Goal: Task Accomplishment & Management: Use online tool/utility

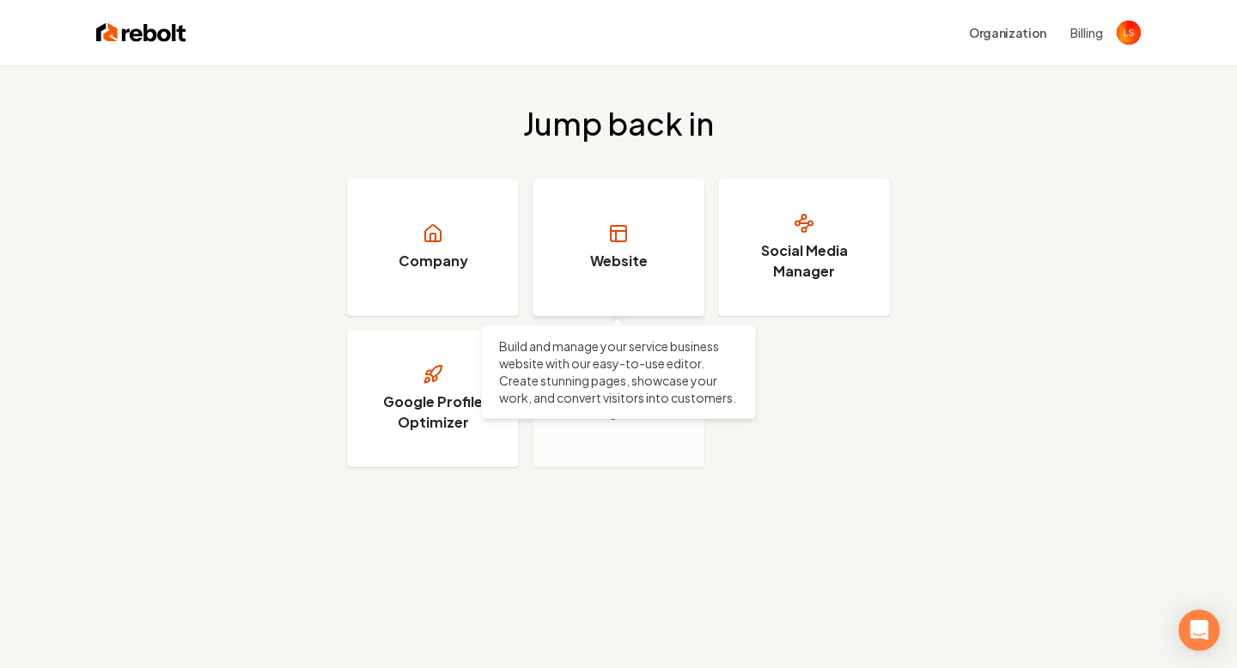
click at [683, 233] on link "Website" at bounding box center [619, 247] width 172 height 137
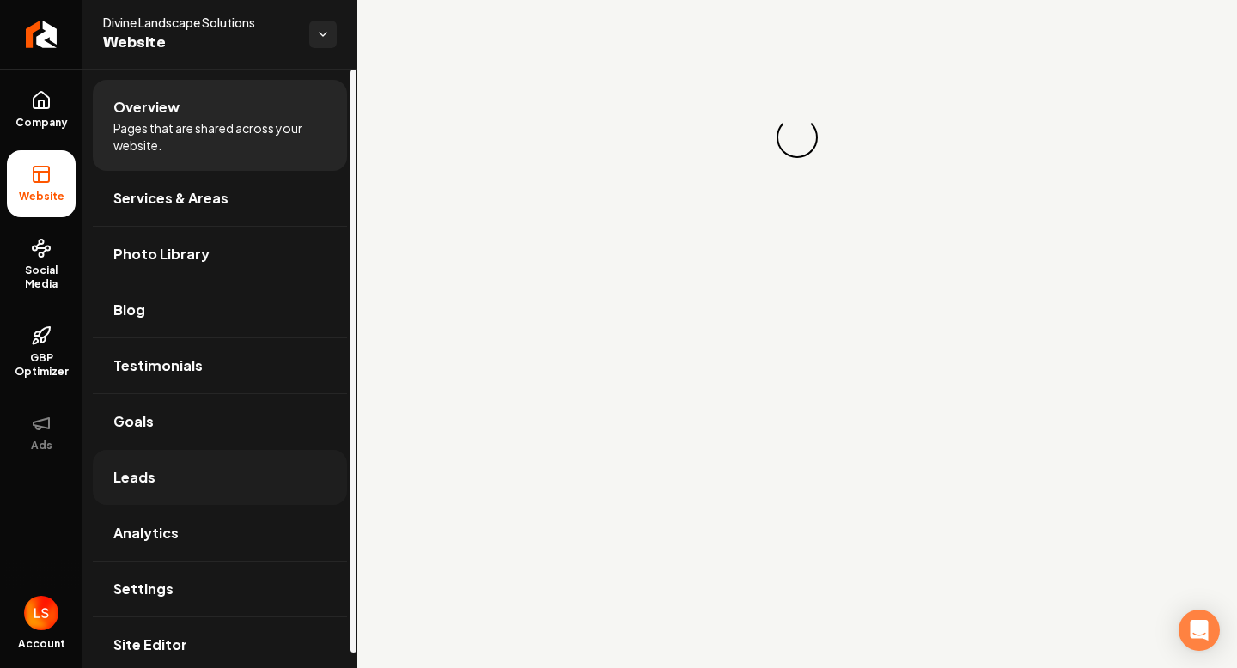
click at [163, 488] on link "Leads" at bounding box center [220, 477] width 254 height 55
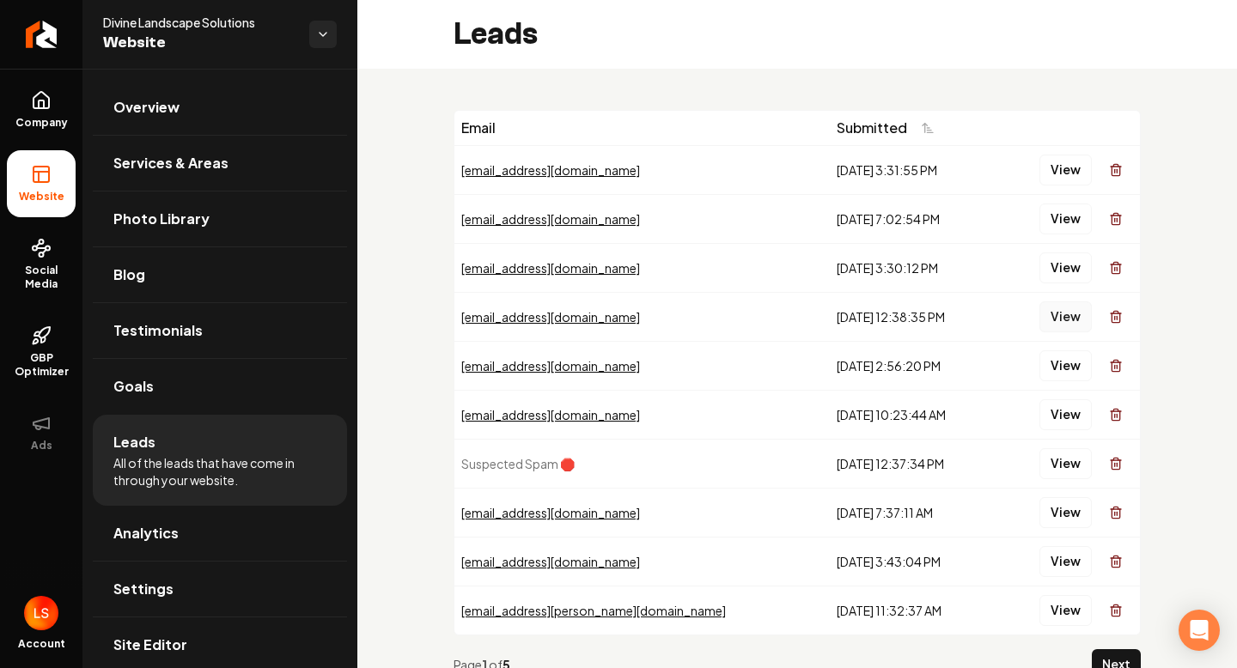
click at [1054, 302] on button "View" at bounding box center [1065, 317] width 52 height 31
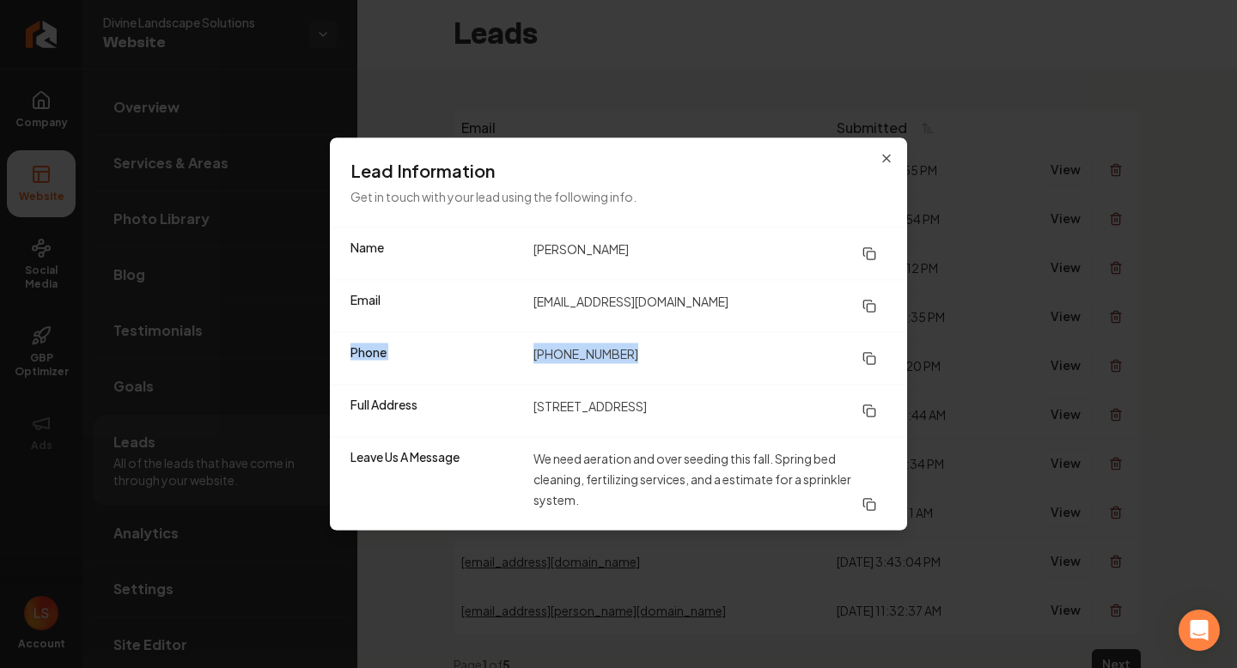
drag, startPoint x: 638, startPoint y: 359, endPoint x: 484, endPoint y: 337, distance: 156.2
click at [484, 337] on div "Phone [PHONE_NUMBER]" at bounding box center [618, 358] width 577 height 52
click at [871, 359] on icon at bounding box center [870, 359] width 14 height 14
click at [871, 304] on rect at bounding box center [871, 308] width 8 height 8
click at [888, 160] on icon "button" at bounding box center [886, 158] width 7 height 7
